Goal: Information Seeking & Learning: Check status

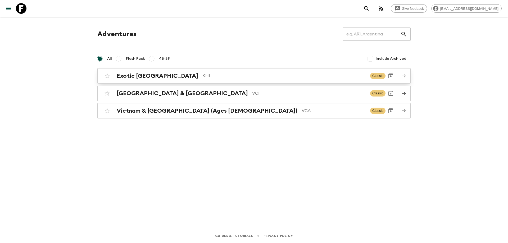
click at [203, 78] on p "KH1" at bounding box center [285, 76] width 164 height 6
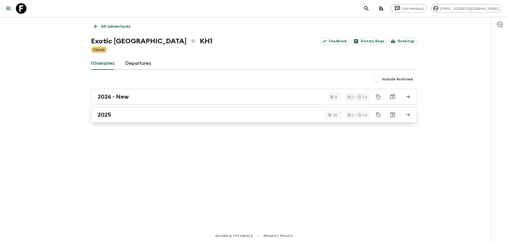
click at [127, 117] on div "2025" at bounding box center [249, 114] width 303 height 7
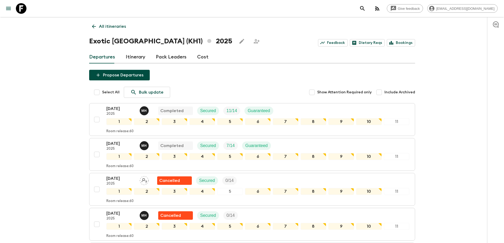
click at [89, 31] on div "All itineraries Exotic [GEOGRAPHIC_DATA] (KH1) 2025 Feedback Dietary Reqs Booki…" at bounding box center [252, 243] width 339 height 453
click at [92, 26] on icon at bounding box center [94, 27] width 6 height 6
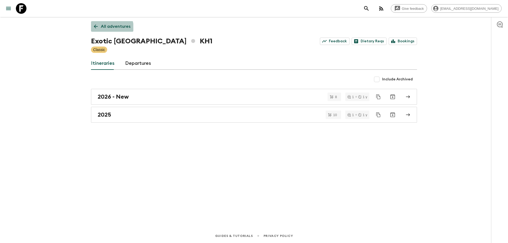
click at [95, 32] on link "All adventures" at bounding box center [112, 26] width 42 height 11
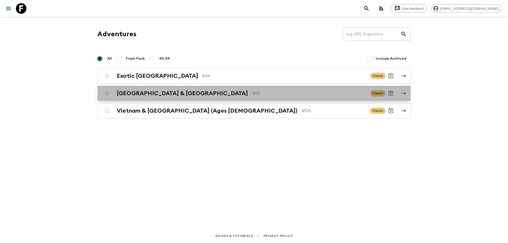
click at [119, 95] on h2 "[GEOGRAPHIC_DATA] & [GEOGRAPHIC_DATA]" at bounding box center [182, 93] width 131 height 7
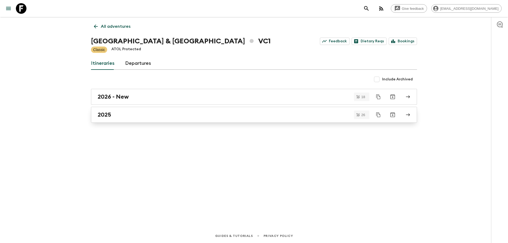
click at [120, 109] on link "2025" at bounding box center [254, 115] width 326 height 16
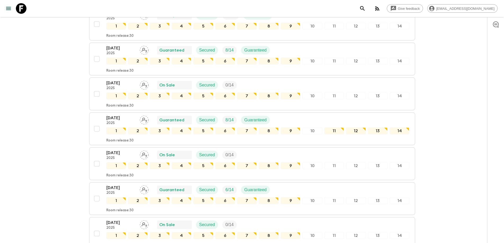
scroll to position [444, 0]
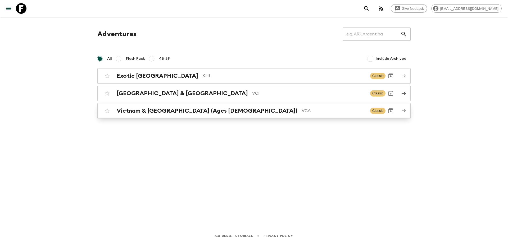
click at [141, 111] on h2 "Vietnam & [GEOGRAPHIC_DATA] (Ages [DEMOGRAPHIC_DATA])" at bounding box center [207, 110] width 181 height 7
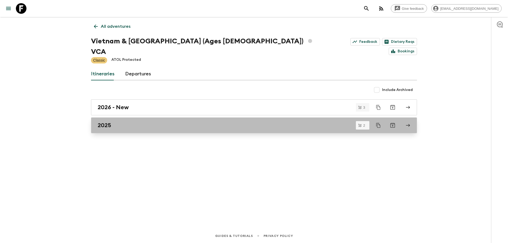
click at [140, 122] on div "2025" at bounding box center [249, 125] width 303 height 7
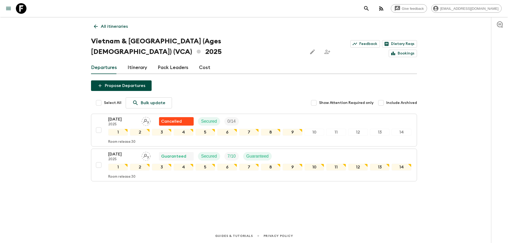
click at [97, 26] on icon at bounding box center [96, 27] width 6 height 6
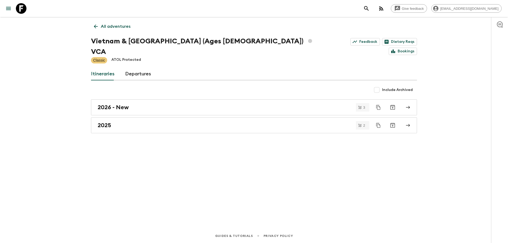
click at [93, 29] on link "All adventures" at bounding box center [112, 26] width 42 height 11
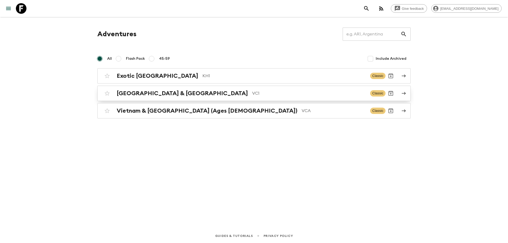
click at [140, 94] on h2 "[GEOGRAPHIC_DATA] & [GEOGRAPHIC_DATA]" at bounding box center [182, 93] width 131 height 7
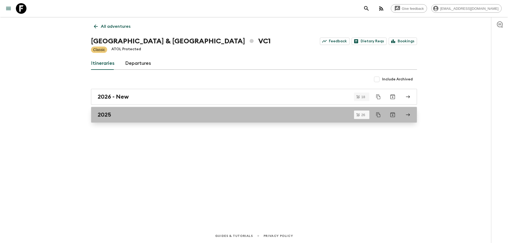
click at [222, 115] on div "2025" at bounding box center [249, 114] width 303 height 7
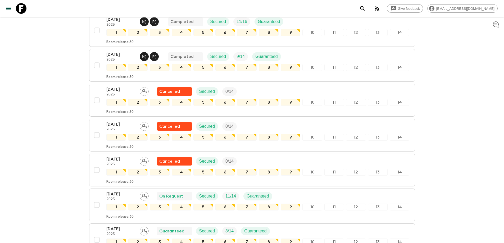
scroll to position [424, 0]
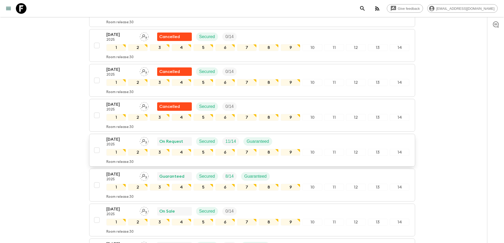
click at [116, 141] on p "[DATE]" at bounding box center [120, 139] width 29 height 6
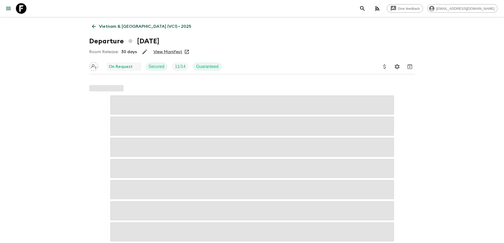
click at [169, 50] on link "View Manifest" at bounding box center [168, 51] width 29 height 5
